Goal: Task Accomplishment & Management: Complete application form

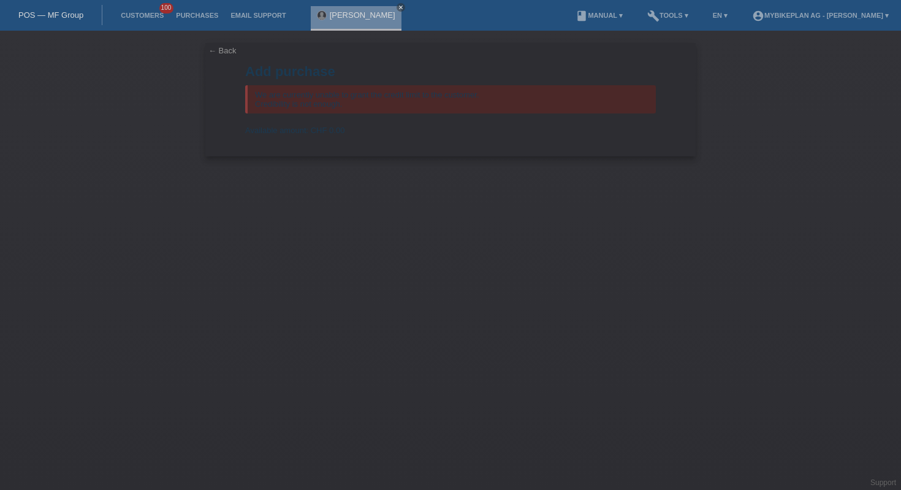
click at [76, 14] on link "POS — MF Group" at bounding box center [50, 14] width 65 height 9
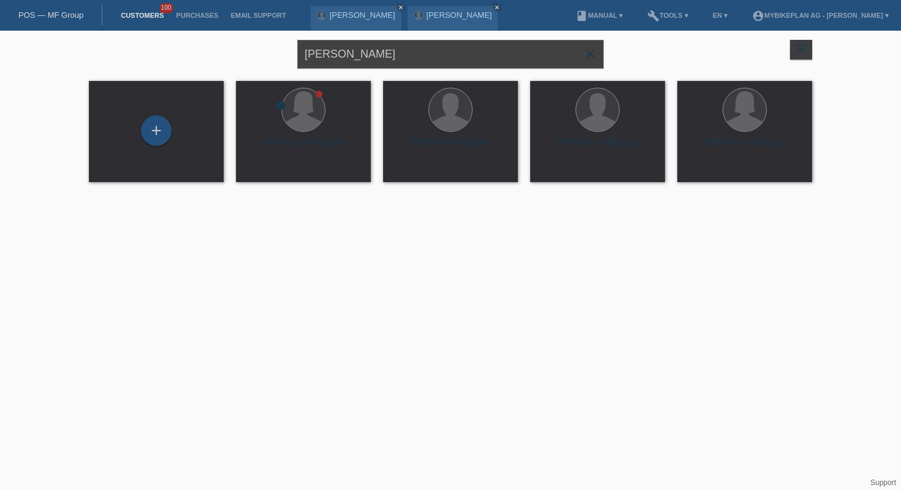
click at [384, 58] on input "[PERSON_NAME]" at bounding box center [450, 54] width 307 height 29
paste input "[PERSON_NAME]"
type input "[PERSON_NAME]"
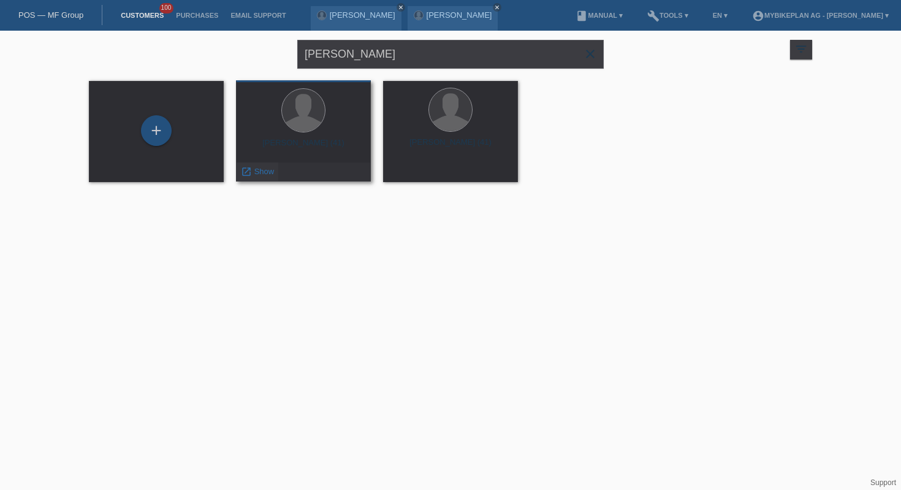
click at [266, 176] on span "Show" at bounding box center [264, 171] width 20 height 9
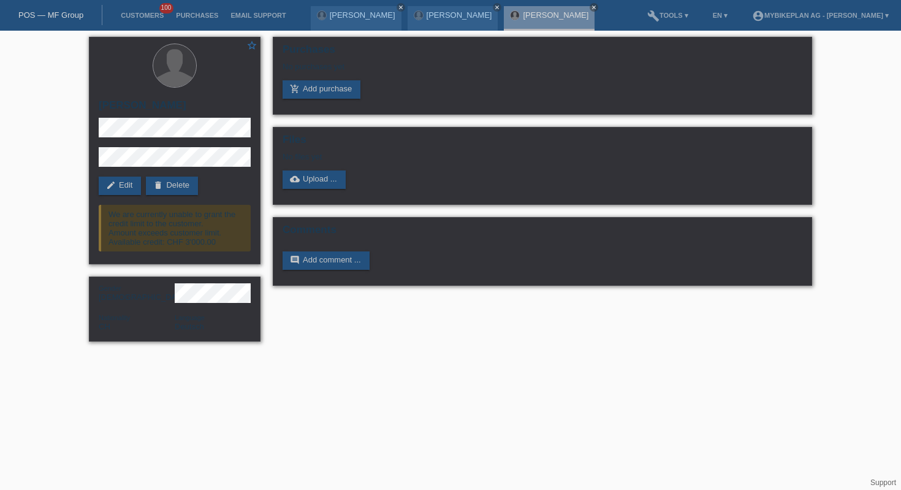
click at [56, 18] on link "POS — MF Group" at bounding box center [50, 14] width 65 height 9
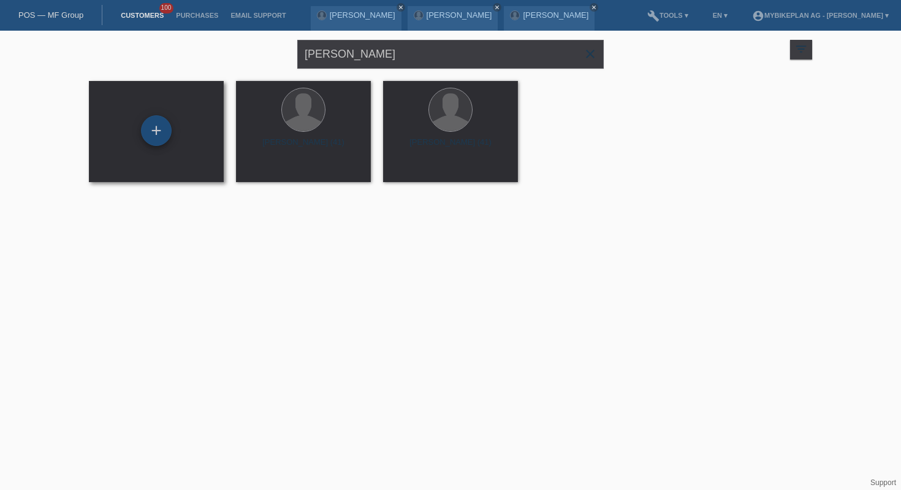
click at [153, 123] on div "+" at bounding box center [156, 130] width 31 height 31
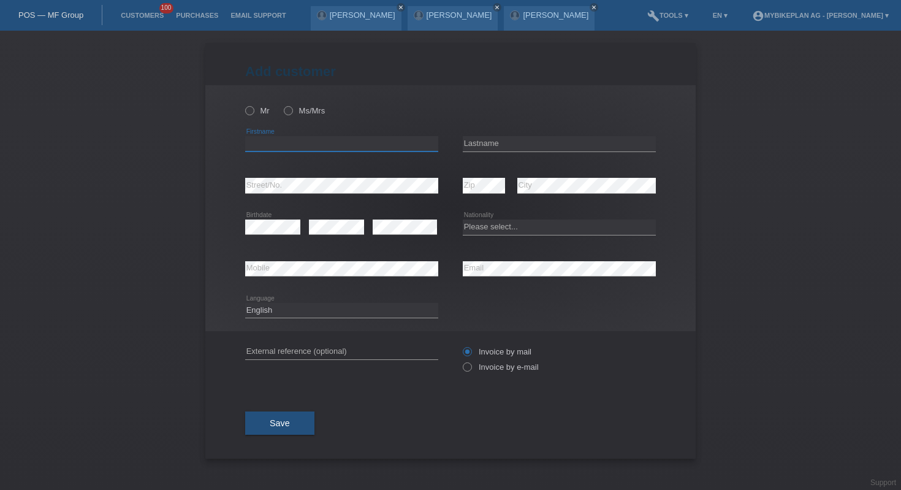
click at [368, 145] on input "text" at bounding box center [341, 143] width 193 height 15
paste input "[PERSON_NAME]"
type input "Arsim"
click at [498, 142] on input "text" at bounding box center [559, 143] width 193 height 15
paste input "[PERSON_NAME]"
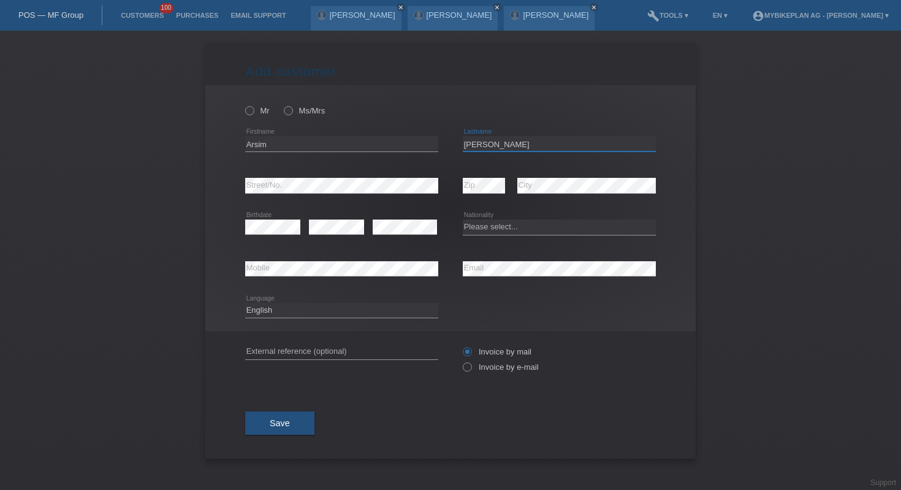
click at [486, 147] on input "[PERSON_NAME]" at bounding box center [559, 143] width 193 height 15
type input "Shukaj"
click at [509, 226] on select "Please select... Switzerland Austria Germany Liechtenstein ------------ Afghani…" at bounding box center [559, 226] width 193 height 15
select select "CH"
click at [256, 111] on label "Mr" at bounding box center [257, 110] width 25 height 9
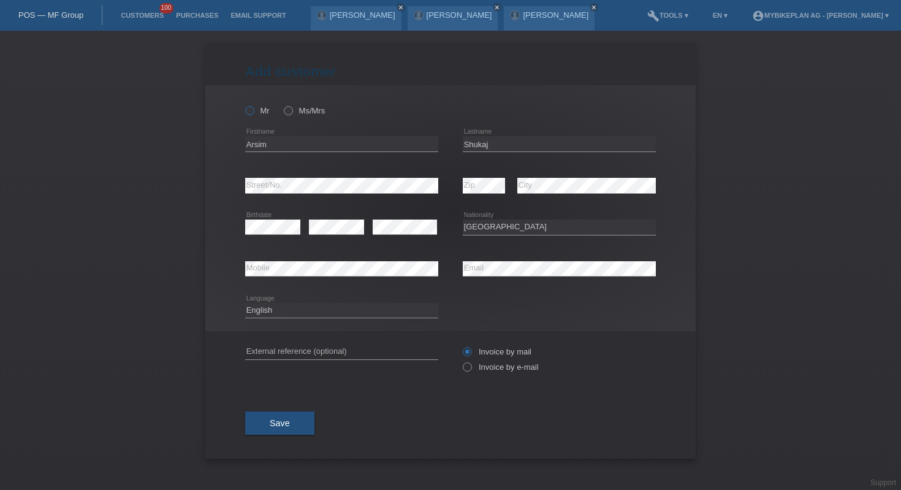
click at [253, 111] on input "Mr" at bounding box center [249, 110] width 8 height 8
radio input "true"
click at [340, 341] on div "error External reference (optional)" at bounding box center [341, 352] width 193 height 42
click at [340, 351] on input "text" at bounding box center [341, 351] width 193 height 15
paste input "45000965042"
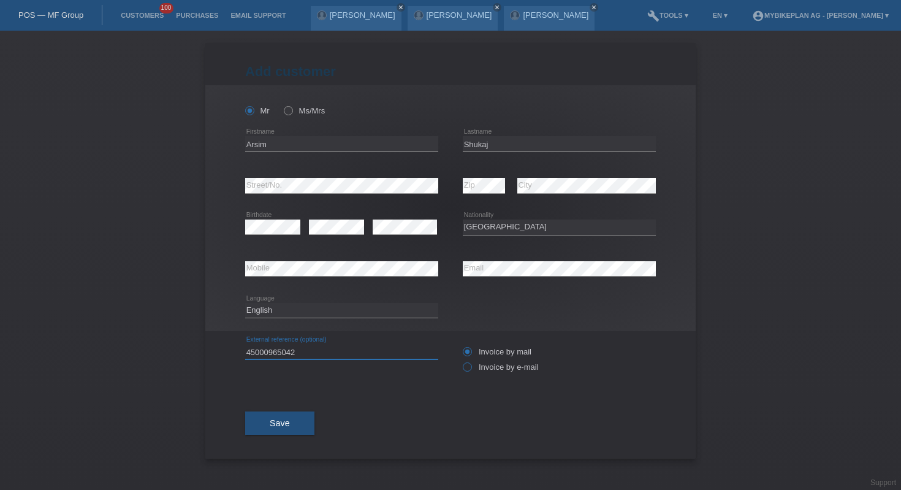
type input "45000965042"
click at [475, 368] on label "Invoice by e-mail" at bounding box center [501, 366] width 76 height 9
click at [471, 368] on input "Invoice by e-mail" at bounding box center [467, 369] width 8 height 15
radio input "true"
click at [265, 430] on button "Save" at bounding box center [279, 422] width 69 height 23
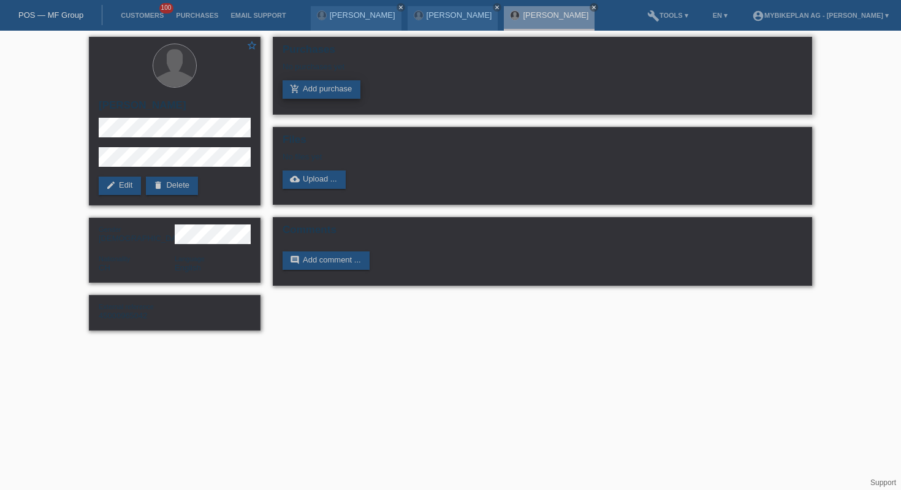
click at [329, 90] on link "add_shopping_cart Add purchase" at bounding box center [322, 89] width 78 height 18
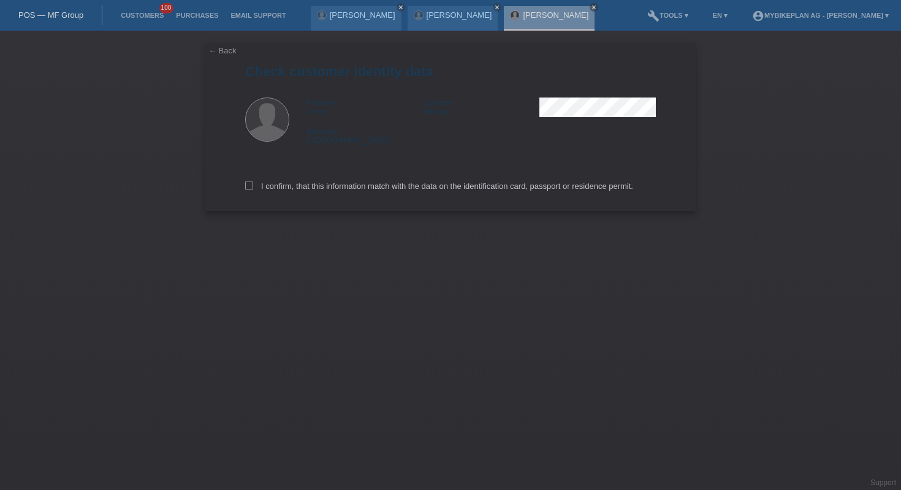
click at [422, 181] on div "I confirm, that this information match with the data on the identification card…" at bounding box center [450, 184] width 411 height 54
click at [423, 190] on label "I confirm, that this information match with the data on the identification card…" at bounding box center [439, 185] width 388 height 9
click at [253, 189] on input "I confirm, that this information match with the data on the identification card…" at bounding box center [249, 185] width 8 height 8
checkbox input "true"
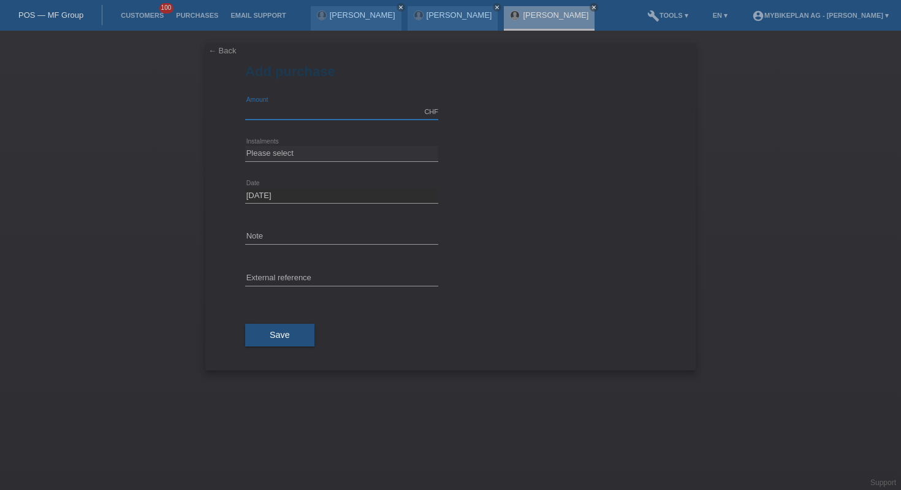
click at [346, 111] on input "text" at bounding box center [341, 111] width 193 height 15
type input "1800.00"
click at [376, 158] on select "Please select 6 instalments 12 instalments 18 instalments 24 instalments 36 ins…" at bounding box center [341, 153] width 193 height 15
select select "487"
click at [354, 272] on input "text" at bounding box center [341, 278] width 193 height 15
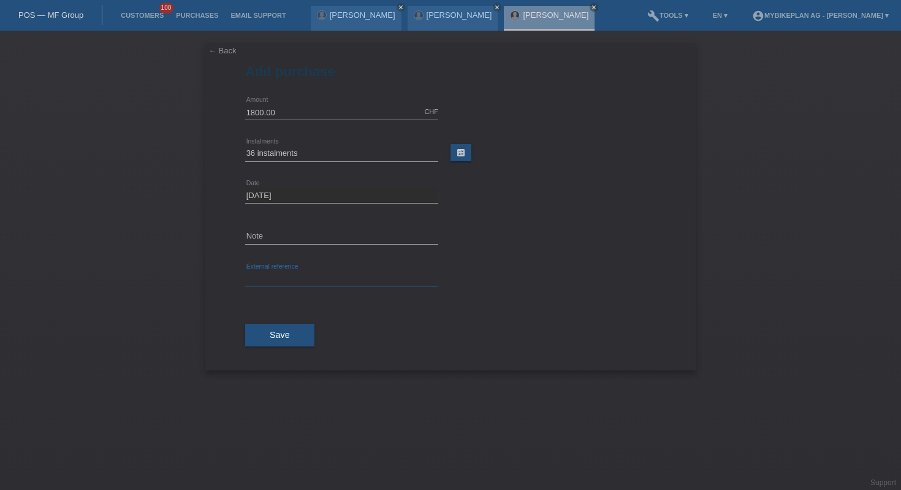
paste input "45000965042"
type input "45000965042"
click at [260, 340] on button "Save" at bounding box center [279, 335] width 69 height 23
